Goal: Task Accomplishment & Management: Manage account settings

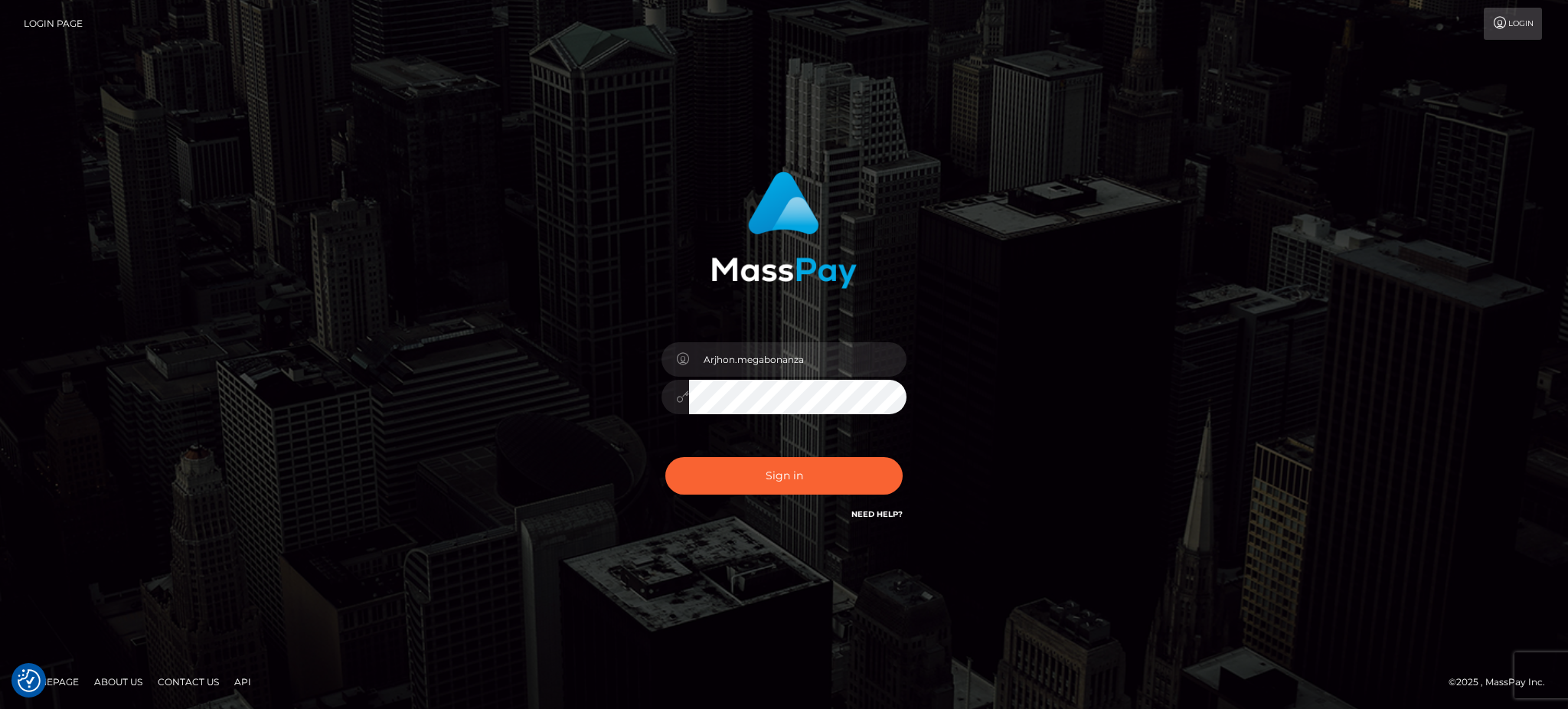
click at [770, 478] on button "Sign in" at bounding box center [784, 476] width 237 height 38
click at [763, 466] on button "Sign in" at bounding box center [784, 476] width 237 height 38
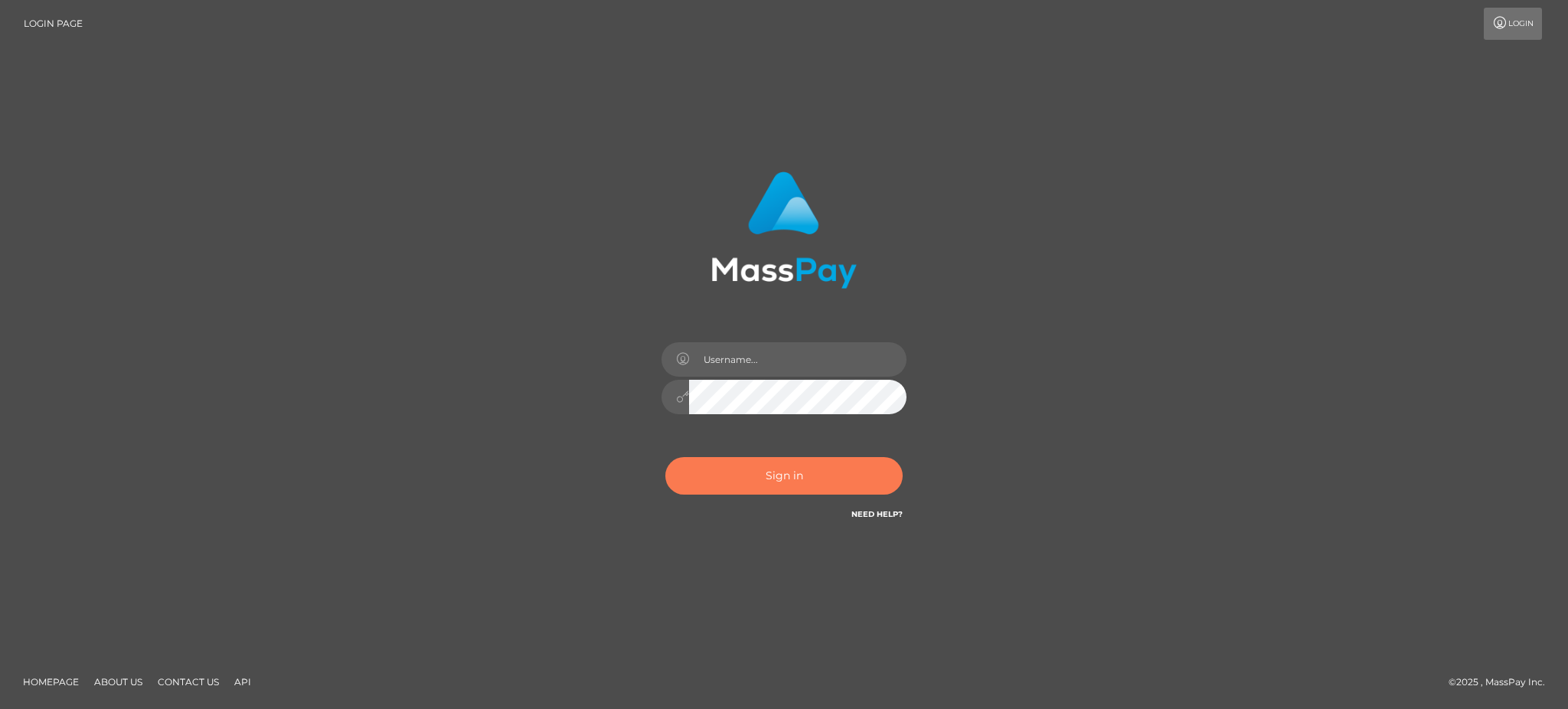
click at [755, 461] on button "Sign in" at bounding box center [784, 476] width 237 height 38
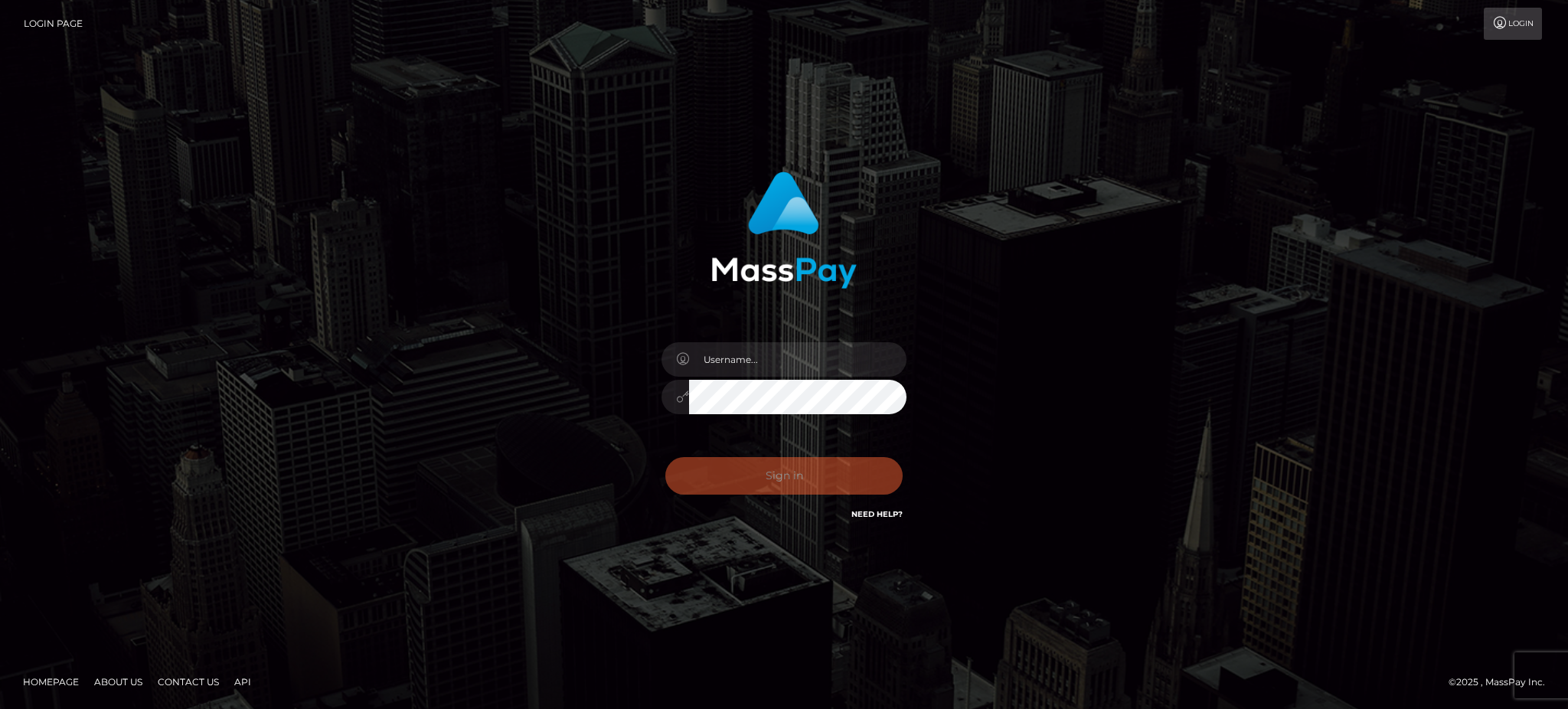
type input "Arjhon.megabonanza"
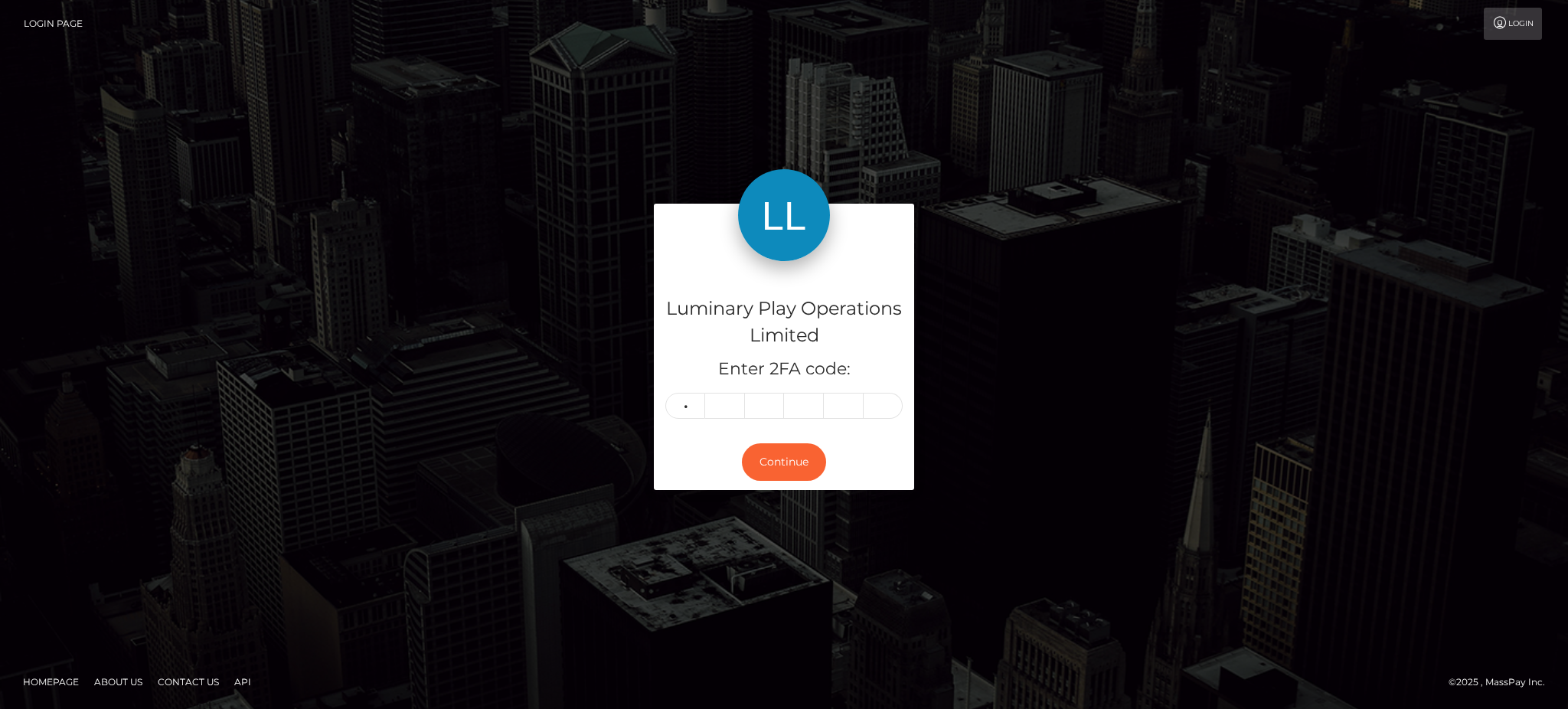
type input "8"
type input "6"
type input "9"
type input "8"
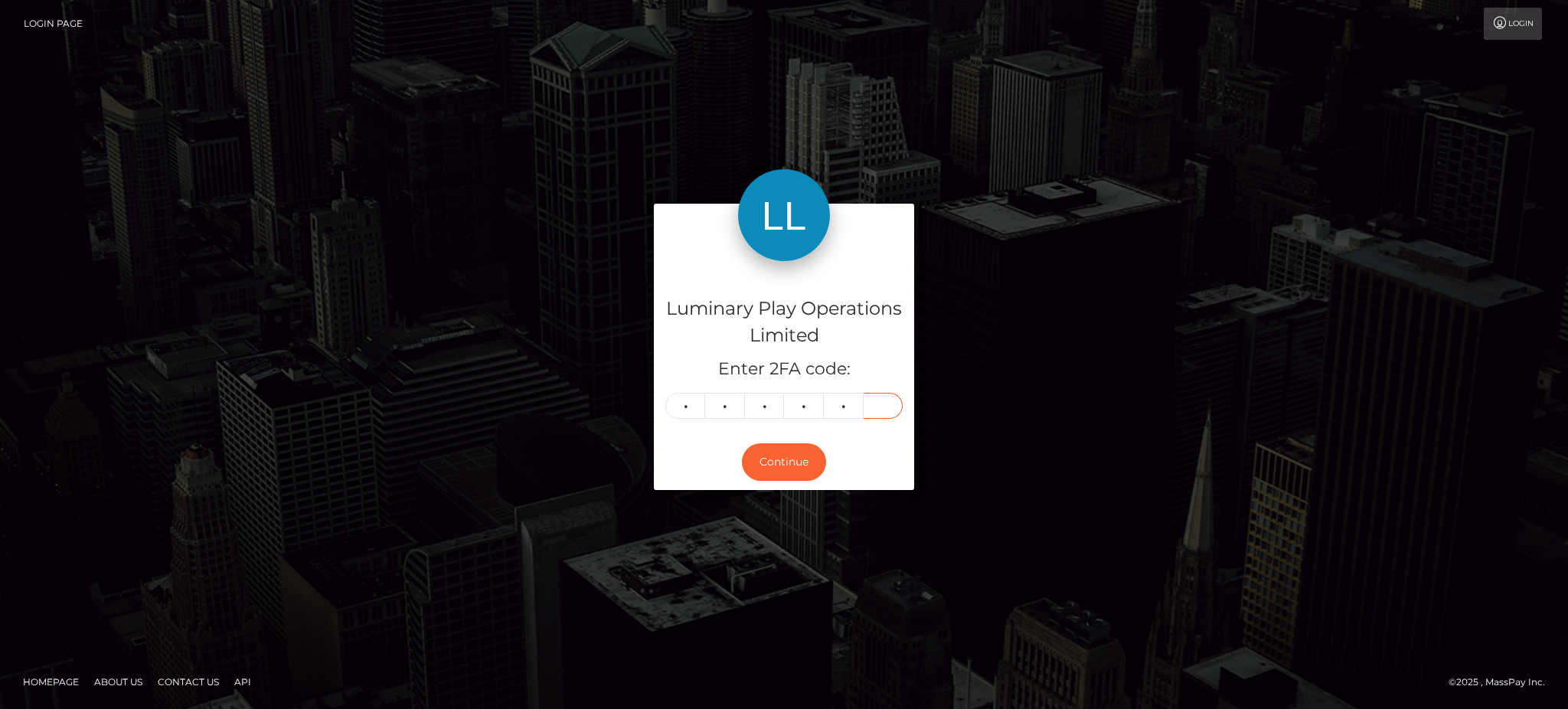
type input "2"
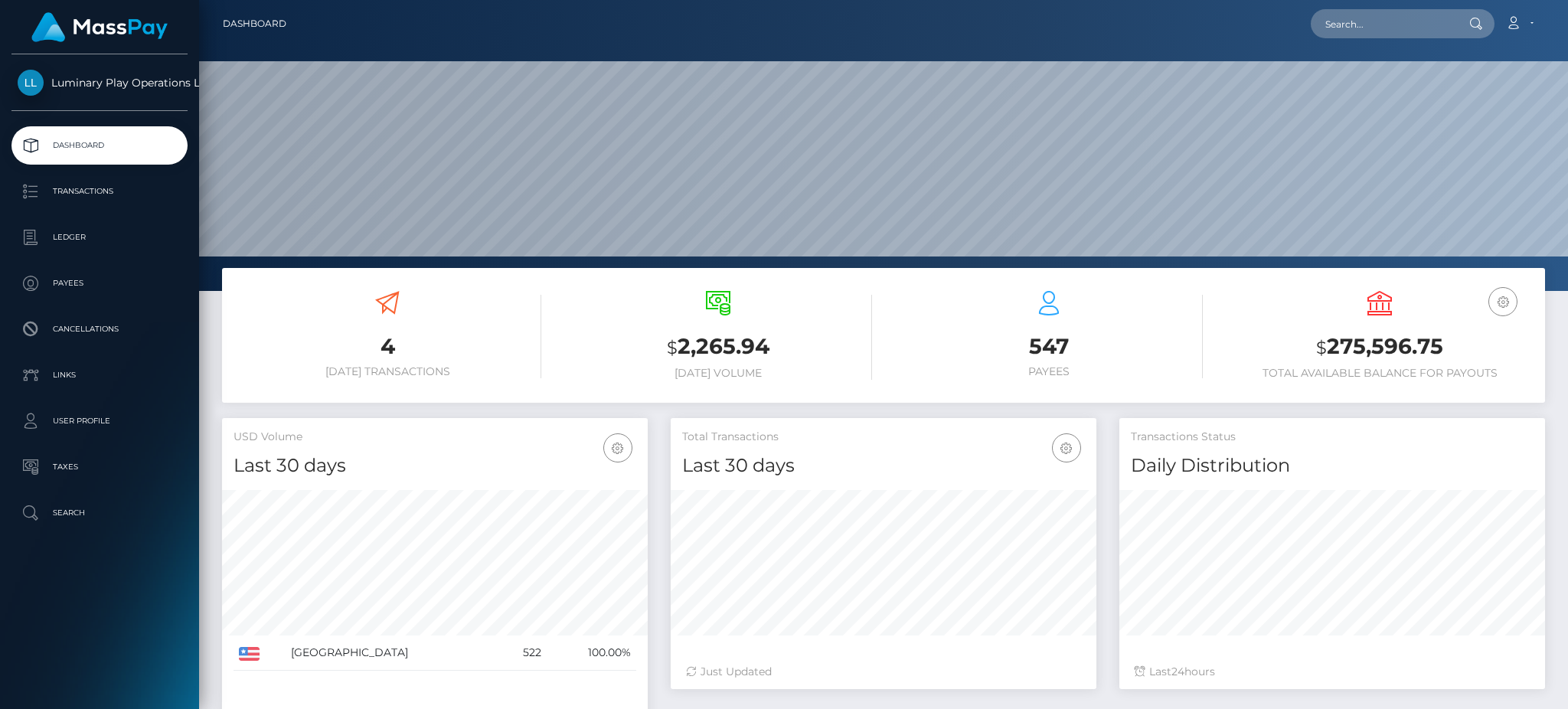
scroll to position [272, 425]
copy h3 "275,596.75"
drag, startPoint x: 1454, startPoint y: 343, endPoint x: 1329, endPoint y: 348, distance: 125.1
click at [1329, 348] on h3 "$ 275,596.75" at bounding box center [1380, 348] width 308 height 31
click at [1451, 487] on div at bounding box center [1332, 561] width 426 height 165
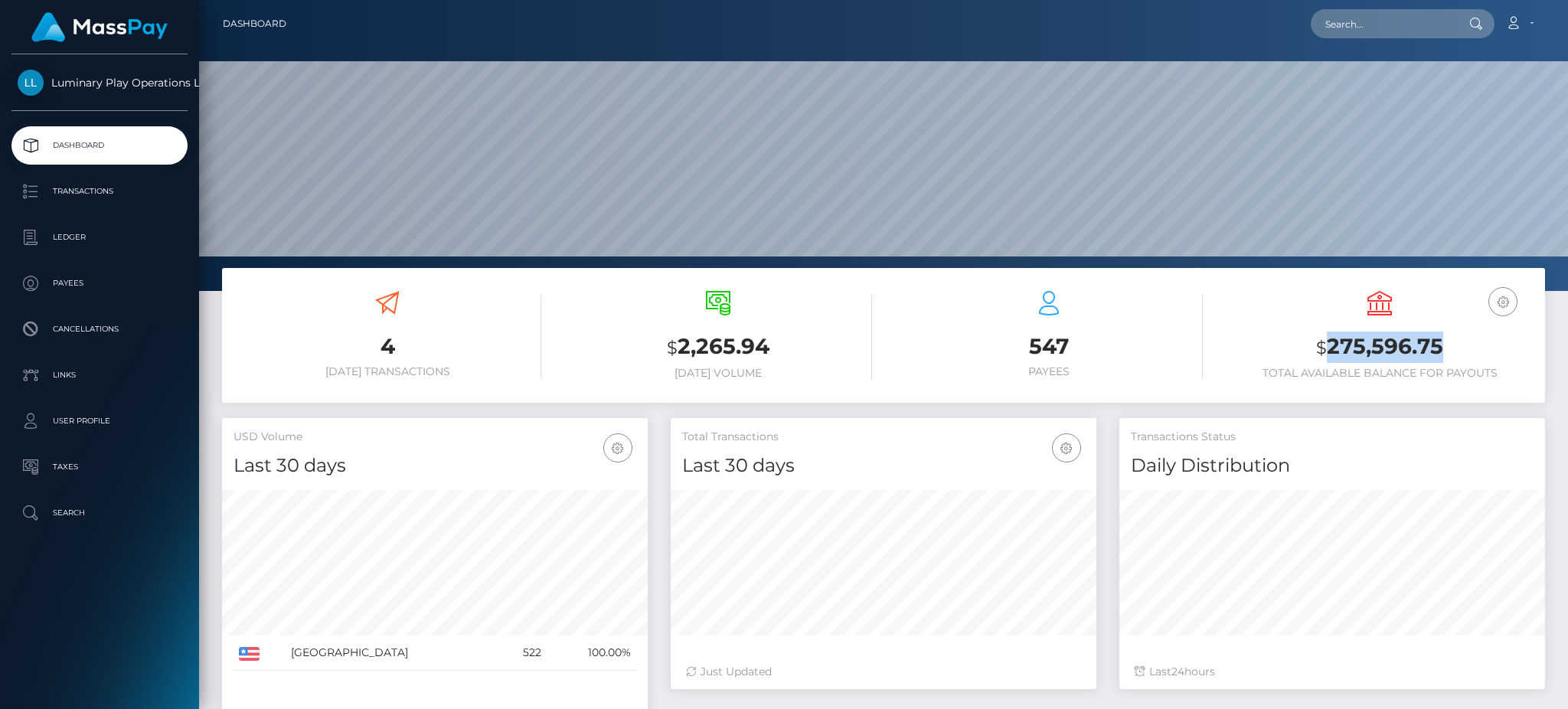
drag, startPoint x: 1460, startPoint y: 352, endPoint x: 1328, endPoint y: 349, distance: 132.0
click at [1328, 349] on h3 "$ 275,596.75" at bounding box center [1380, 348] width 308 height 31
copy h3 "275,596.75"
